Goal: Transaction & Acquisition: Purchase product/service

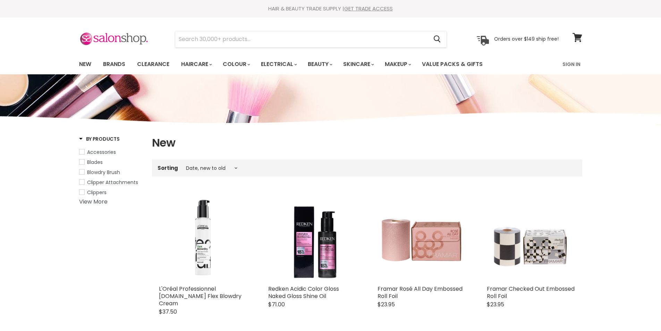
select select "created-descending"
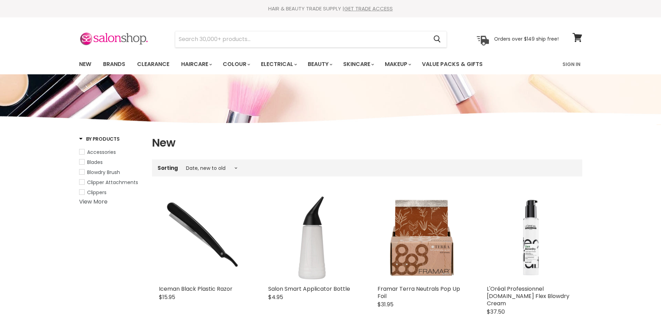
select select "created-descending"
click at [572, 64] on link "Sign In" at bounding box center [571, 64] width 26 height 15
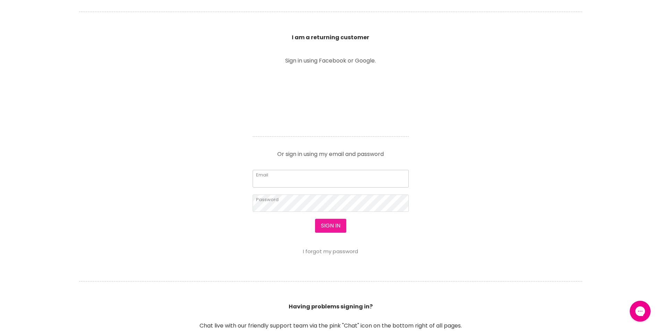
type input "leroyspunk1@hotmail.com"
click at [341, 227] on button "Sign in" at bounding box center [330, 226] width 31 height 14
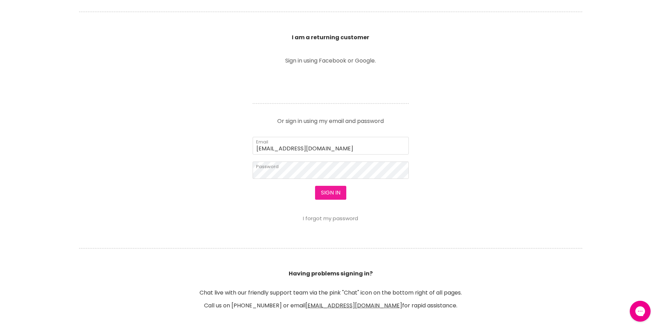
scroll to position [242, 0]
click at [333, 194] on button "Sign in" at bounding box center [330, 193] width 31 height 14
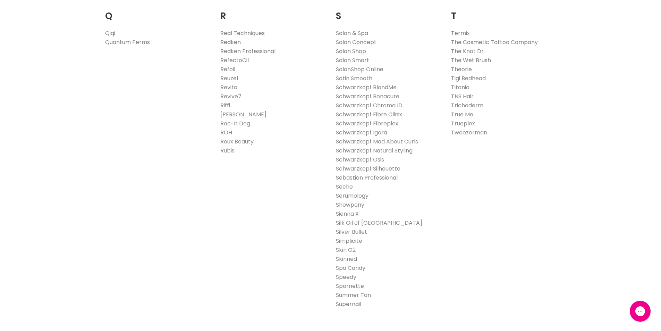
click at [237, 42] on link "Redken" at bounding box center [230, 42] width 20 height 8
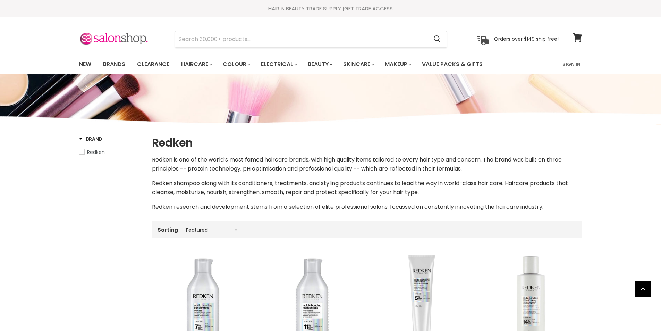
select select "manual"
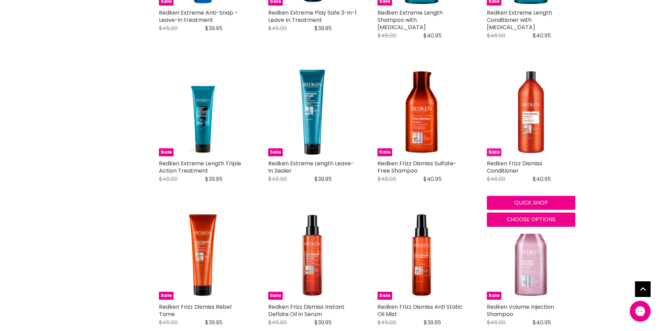
click at [537, 115] on img "Main content" at bounding box center [531, 112] width 88 height 88
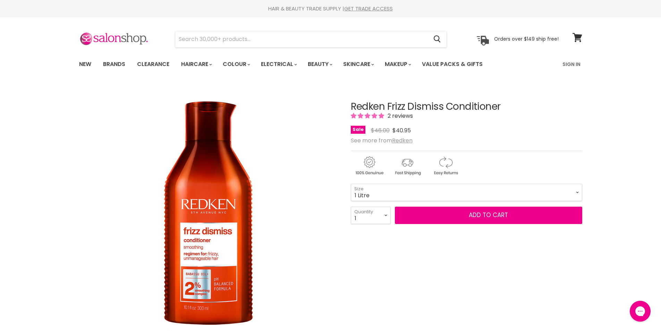
click at [351, 184] on select "300ml 500ml 1 Litre" at bounding box center [466, 192] width 231 height 17
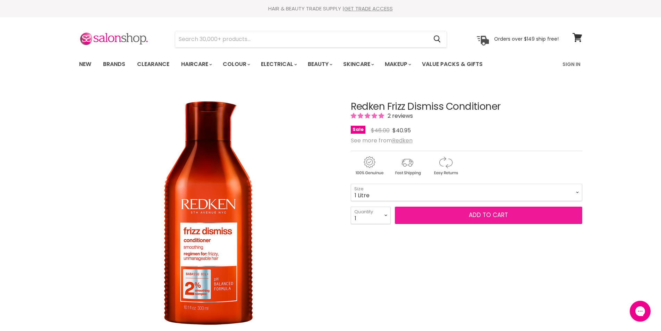
select select "1 Litre"
